Goal: Find specific page/section: Find specific page/section

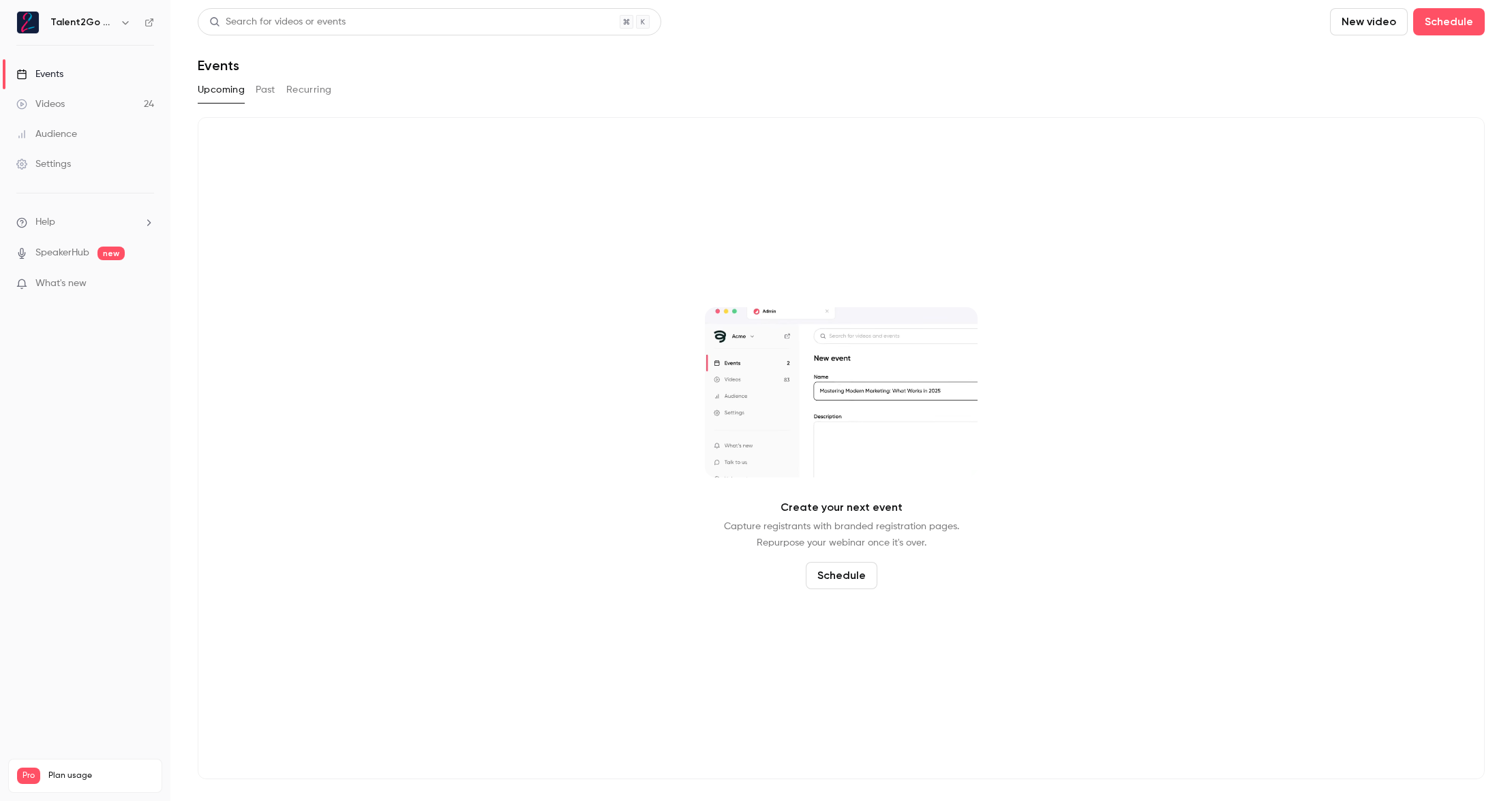
click at [130, 128] on link "Audience" at bounding box center [85, 134] width 170 height 30
click at [100, 125] on link "Audience" at bounding box center [85, 134] width 170 height 30
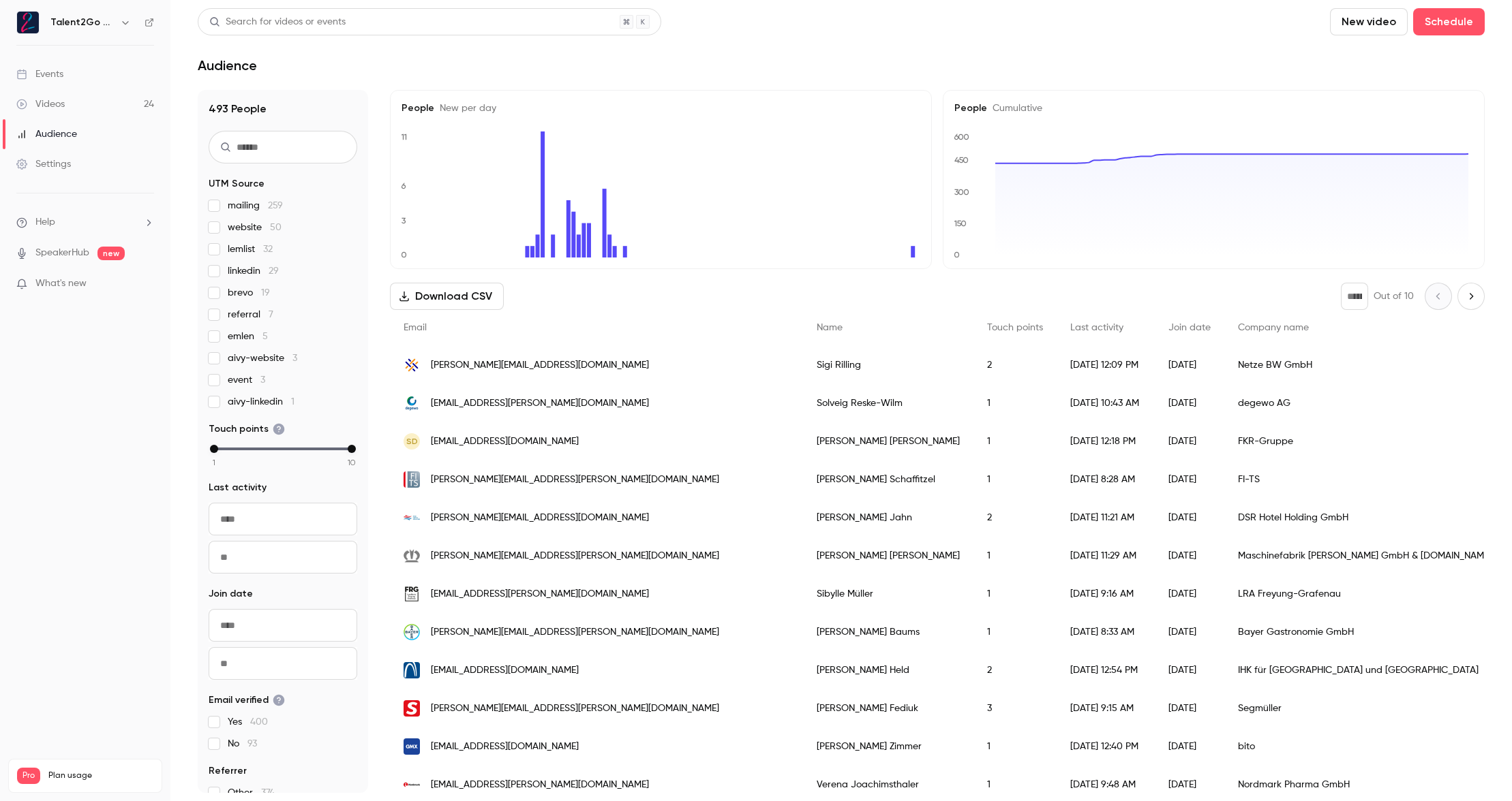
click at [91, 72] on link "Events" at bounding box center [85, 74] width 170 height 30
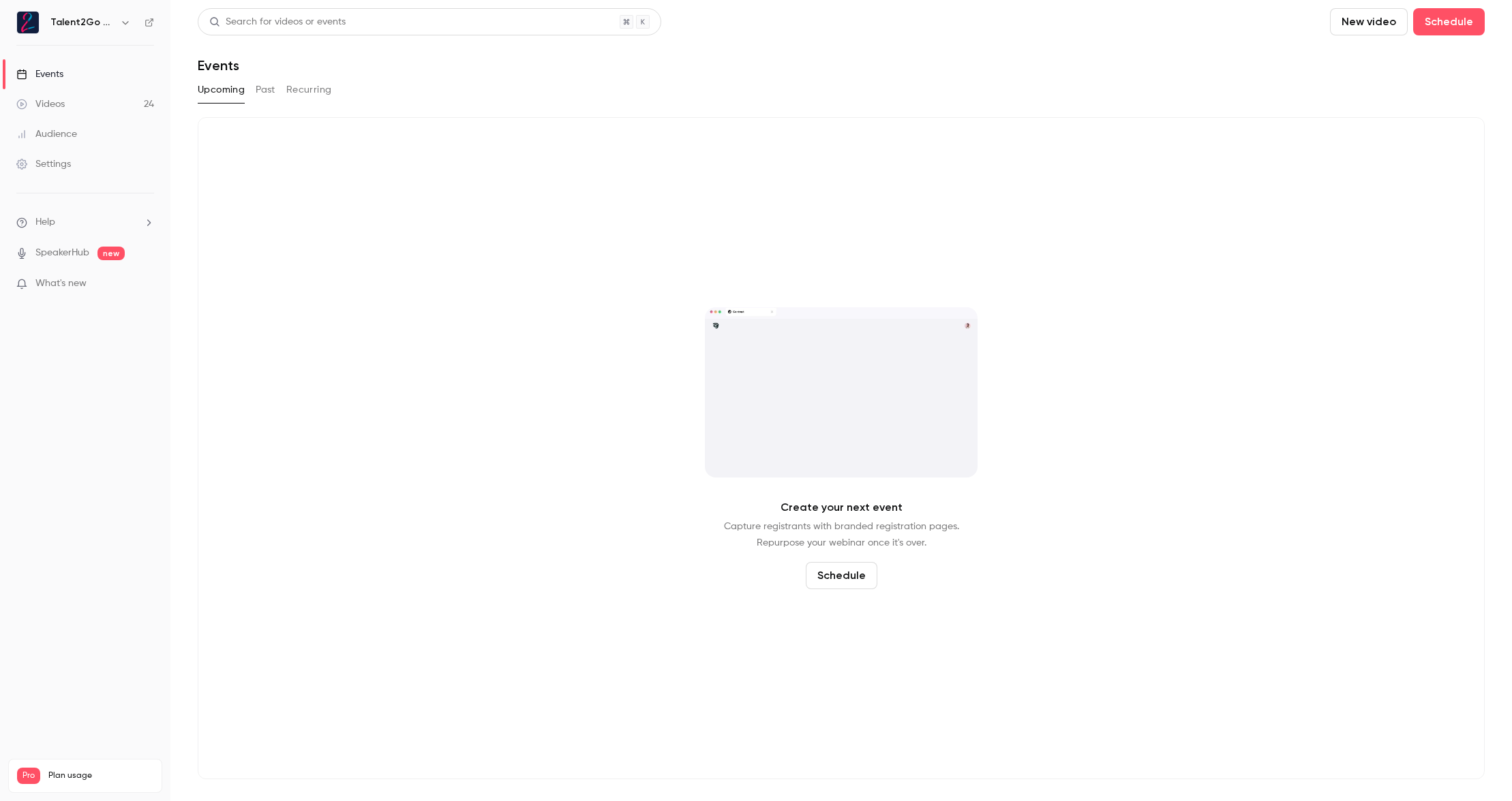
drag, startPoint x: 258, startPoint y: 87, endPoint x: 265, endPoint y: 95, distance: 10.6
click at [259, 87] on button "Past" at bounding box center [265, 90] width 20 height 22
